Goal: Obtain resource: Download file/media

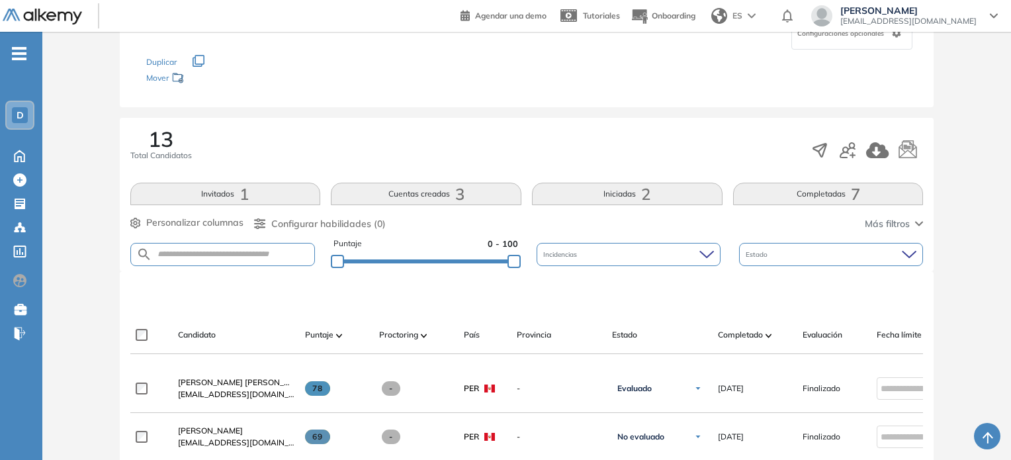
click at [57, 21] on img at bounding box center [42, 17] width 79 height 17
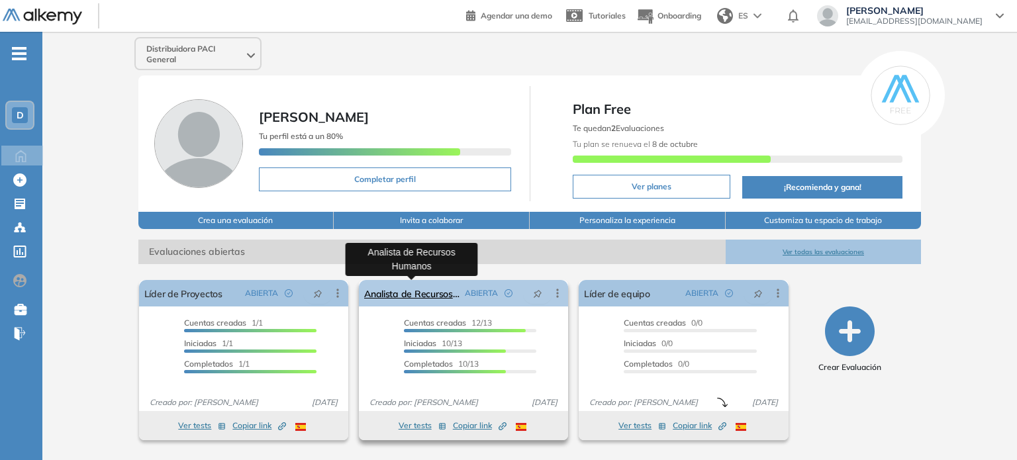
click at [404, 295] on link "Analista de Recursos Humanos" at bounding box center [411, 293] width 95 height 26
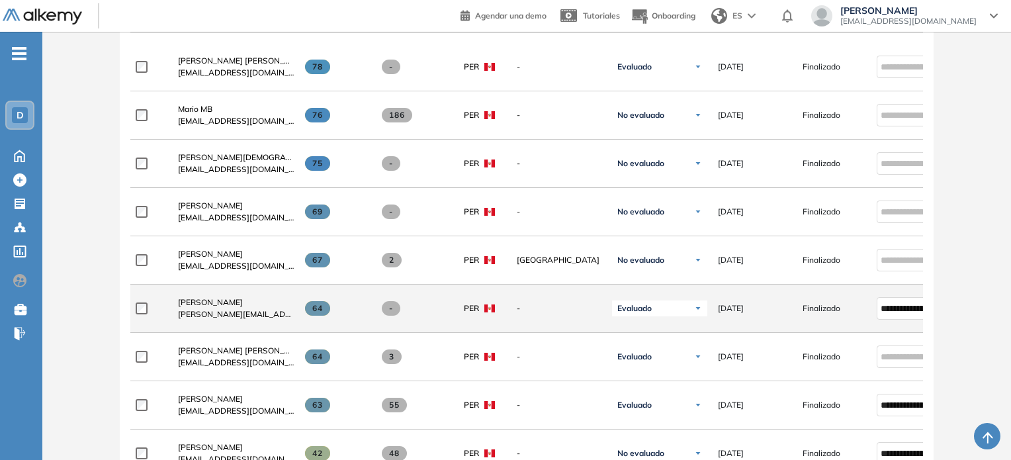
scroll to position [432, 0]
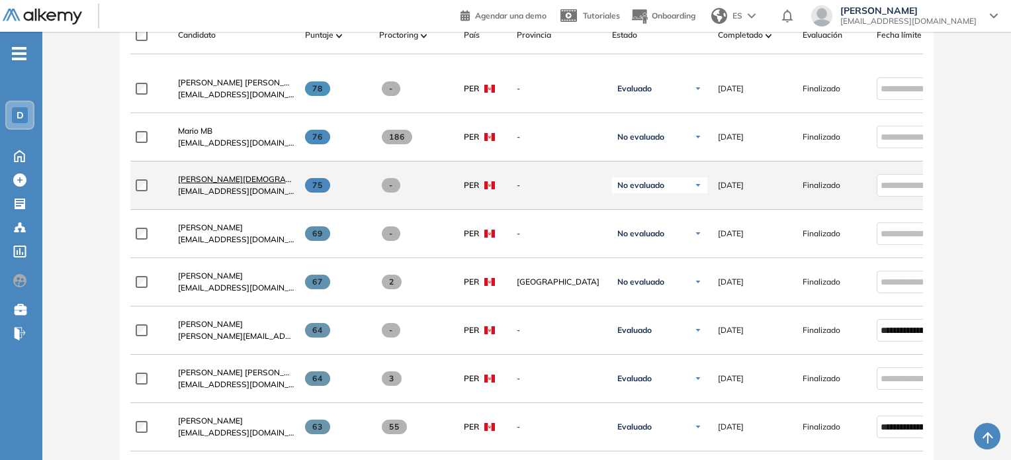
click at [191, 184] on span "[PERSON_NAME][DEMOGRAPHIC_DATA]" at bounding box center [255, 179] width 154 height 10
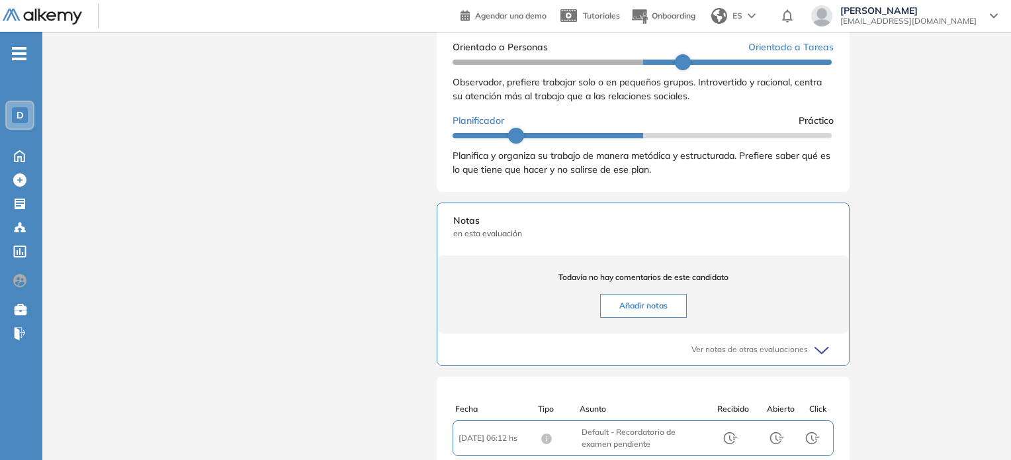
scroll to position [855, 0]
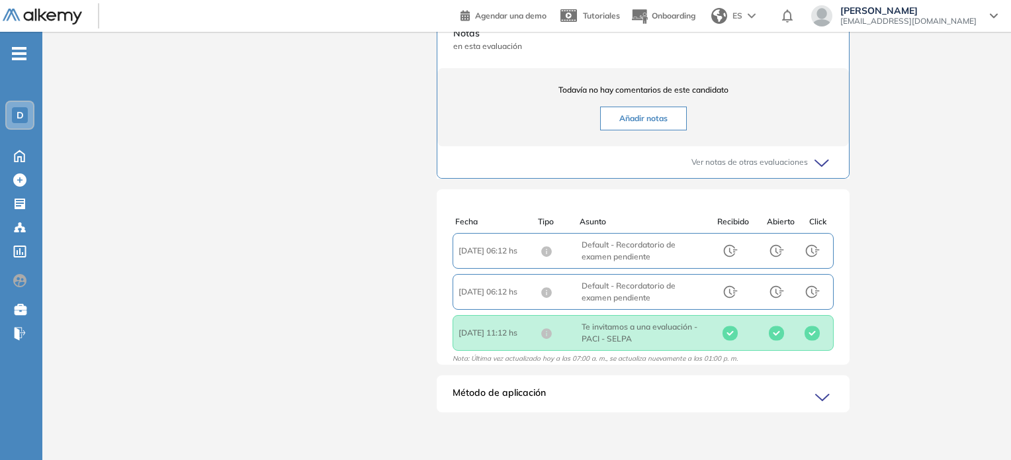
click at [821, 395] on icon at bounding box center [825, 398] width 19 height 19
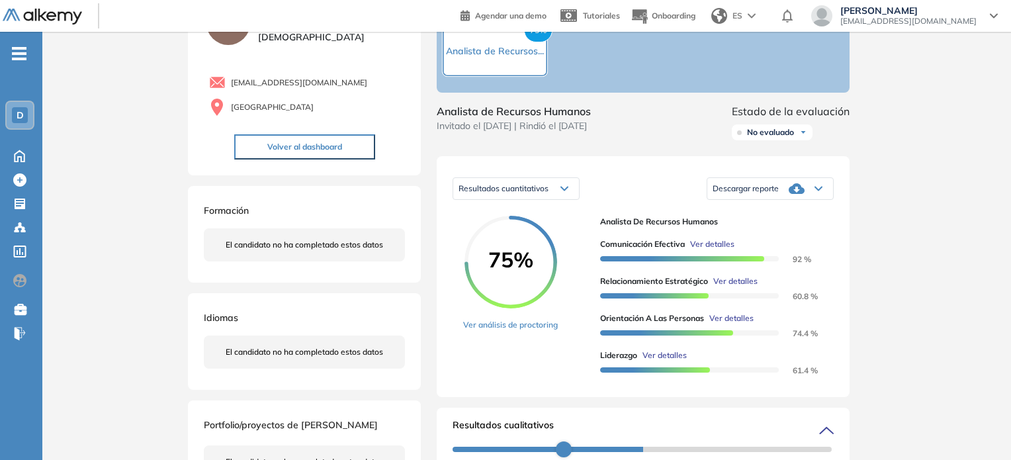
scroll to position [0, 0]
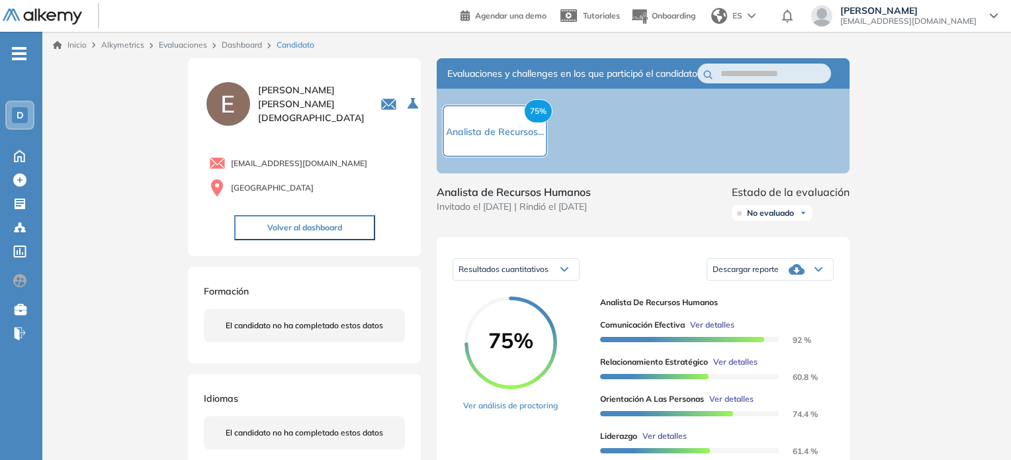
click at [800, 275] on icon at bounding box center [797, 269] width 16 height 11
click at [792, 297] on li "Descargar informe completo" at bounding box center [763, 289] width 98 height 13
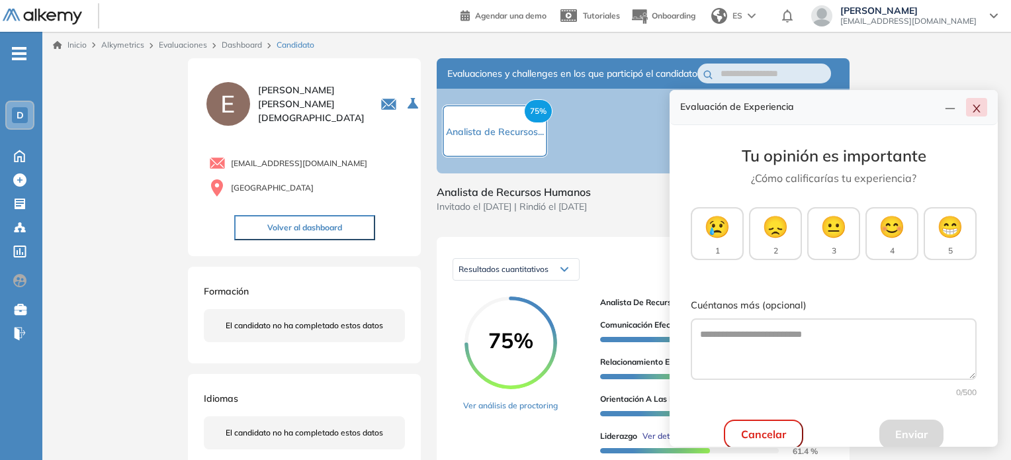
click at [983, 109] on button "button" at bounding box center [976, 107] width 21 height 19
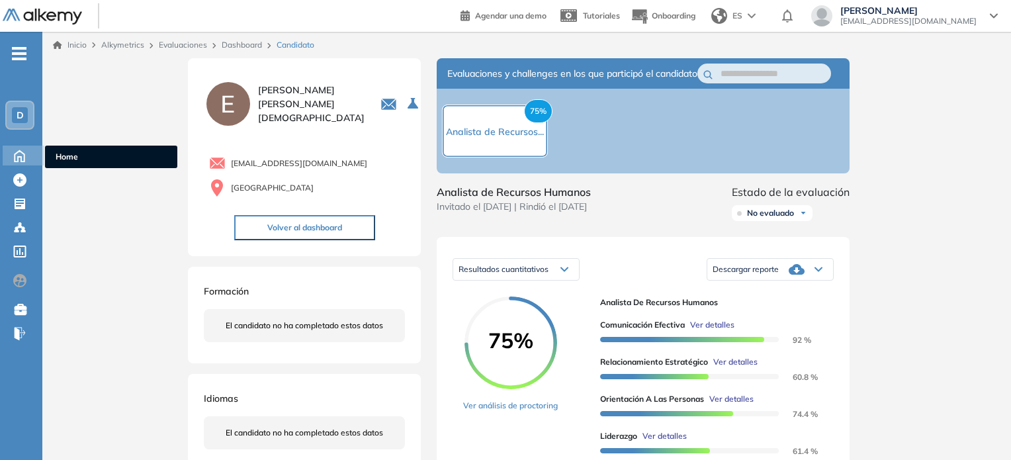
click at [24, 155] on icon at bounding box center [20, 155] width 10 height 11
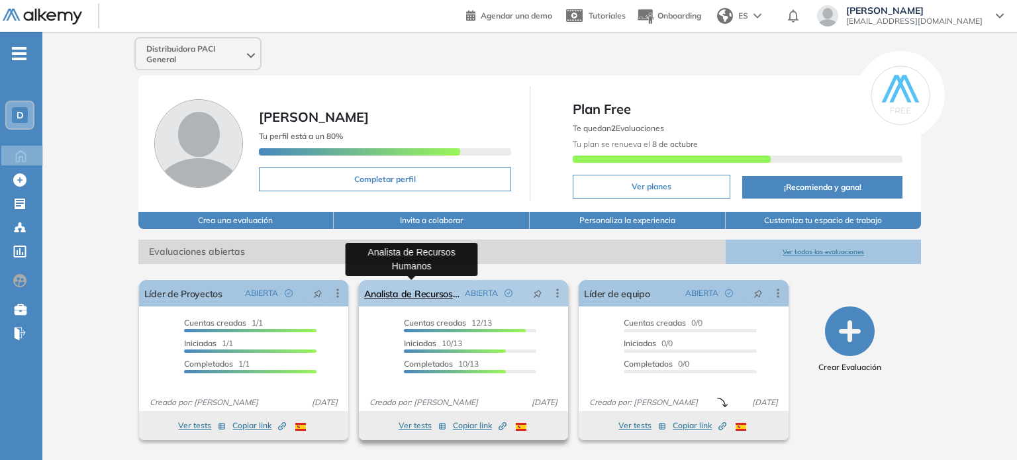
click at [380, 299] on link "Analista de Recursos Humanos" at bounding box center [411, 293] width 95 height 26
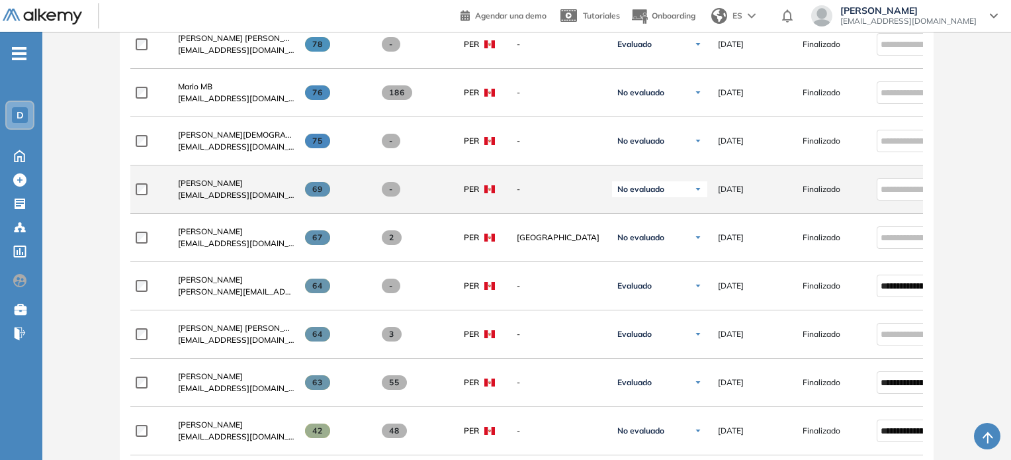
scroll to position [397, 0]
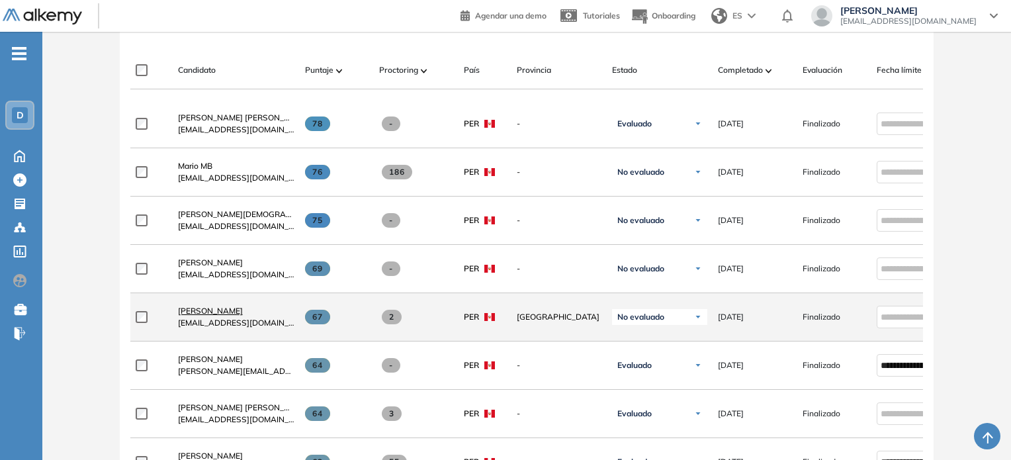
click at [217, 312] on span "[PERSON_NAME]" at bounding box center [210, 311] width 65 height 10
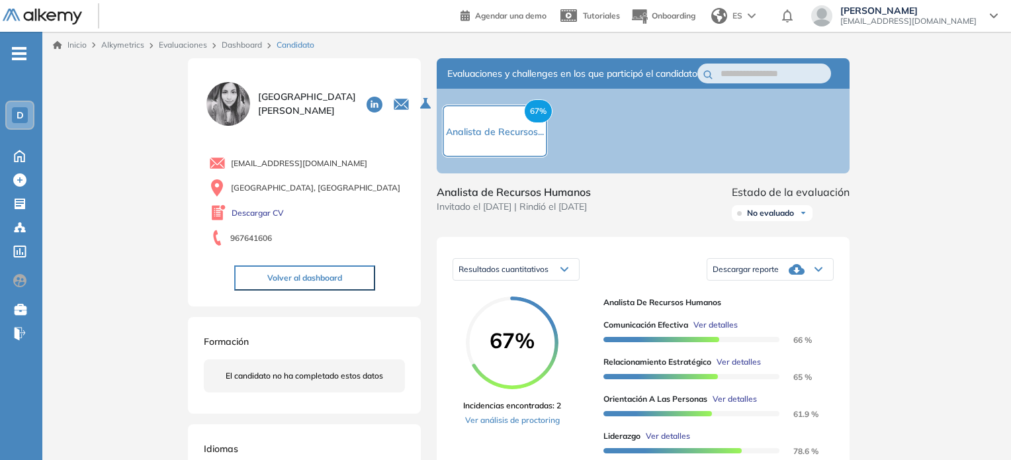
click at [794, 275] on icon at bounding box center [797, 269] width 16 height 11
click at [743, 297] on li "Descargar informe completo" at bounding box center [763, 289] width 98 height 13
